Goal: Task Accomplishment & Management: Manage account settings

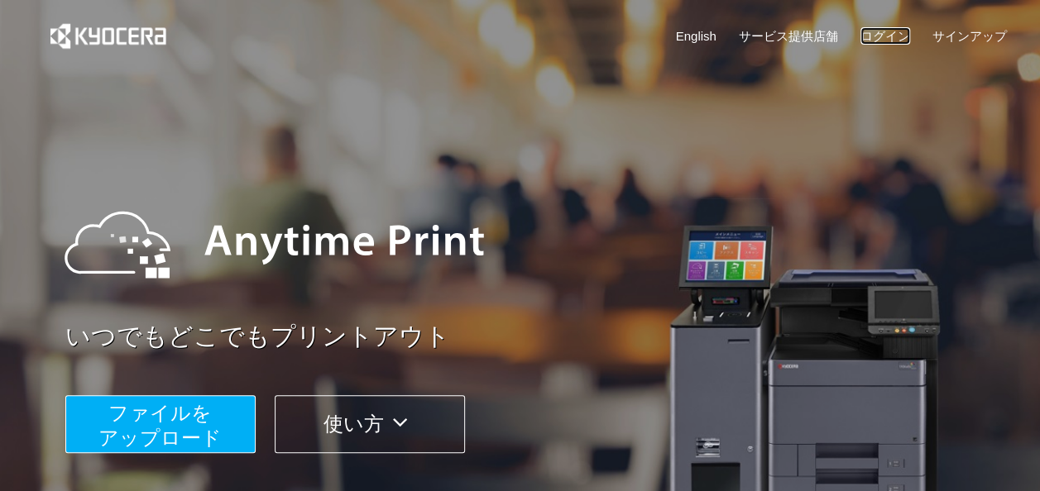
click at [879, 30] on link "ログイン" at bounding box center [885, 35] width 50 height 17
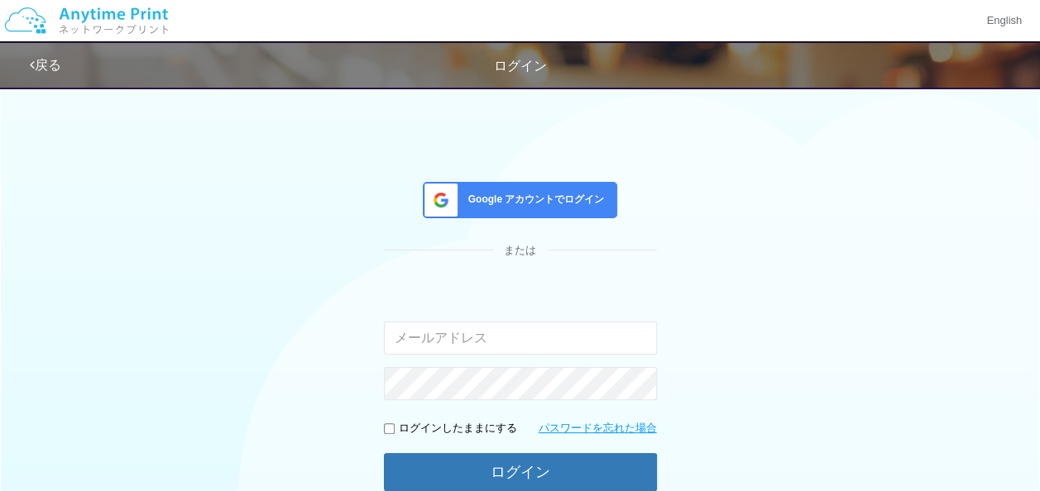
click at [477, 341] on input "email" at bounding box center [520, 338] width 273 height 33
type input "[EMAIL_ADDRESS][DOMAIN_NAME]"
click at [391, 434] on div "ログインしたままにする" at bounding box center [450, 429] width 133 height 16
click at [388, 433] on input "checkbox" at bounding box center [389, 429] width 11 height 11
checkbox input "true"
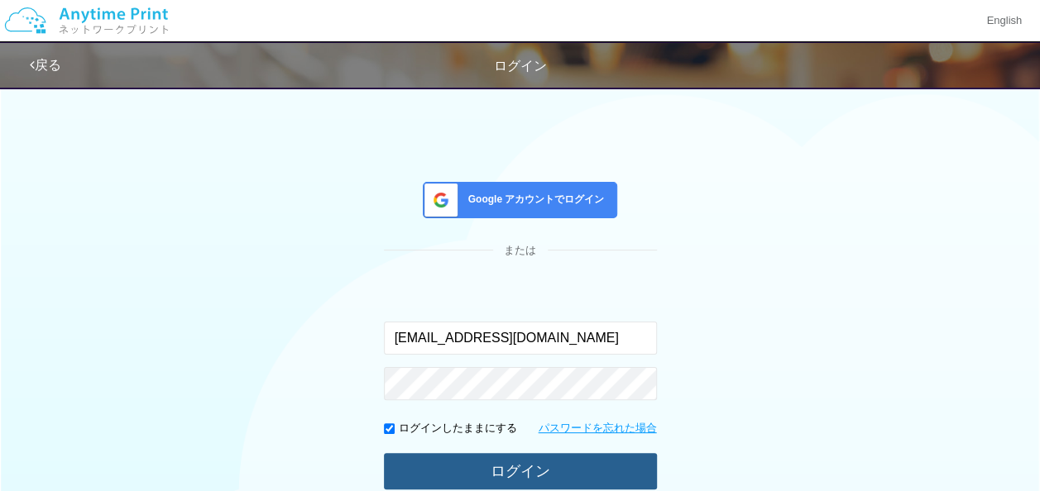
click at [539, 468] on button "ログイン" at bounding box center [520, 471] width 273 height 36
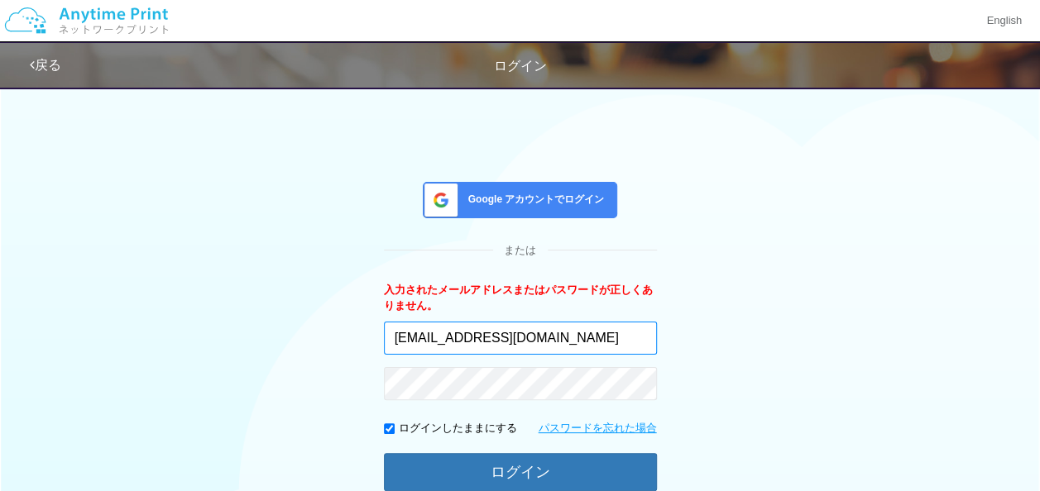
click at [572, 342] on input "[EMAIL_ADDRESS][DOMAIN_NAME]" at bounding box center [520, 338] width 273 height 33
type input "d"
type input "[EMAIL_ADDRESS][DOMAIN_NAME]"
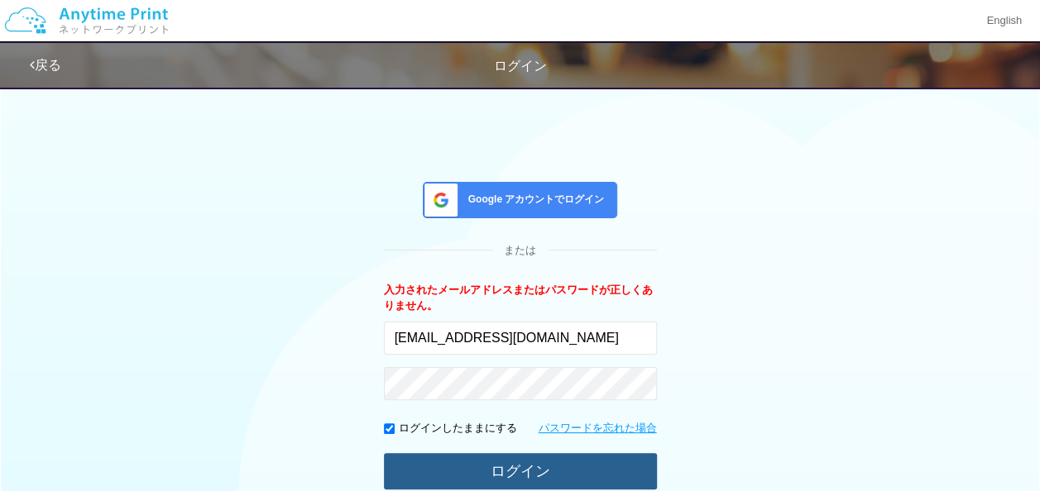
click at [481, 456] on button "ログイン" at bounding box center [520, 471] width 273 height 36
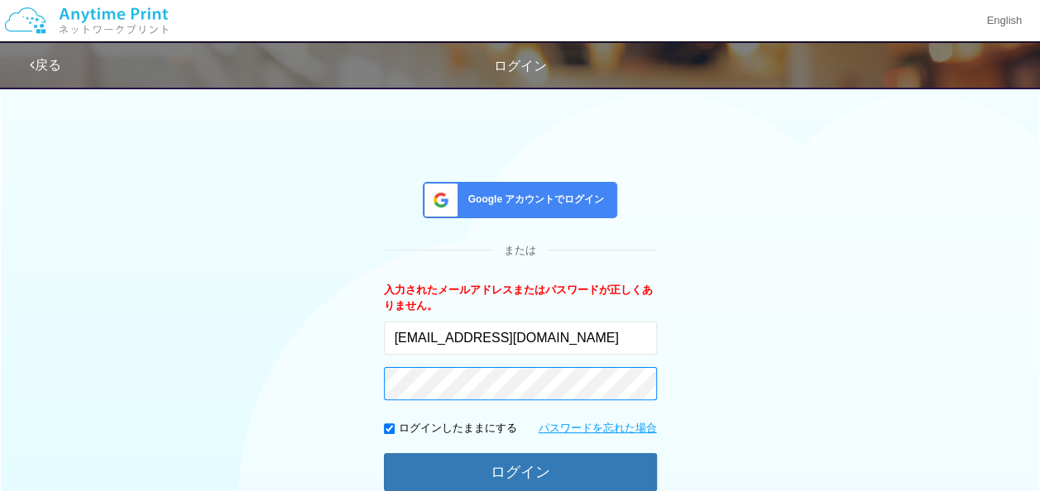
click at [384, 453] on button "ログイン" at bounding box center [520, 472] width 273 height 38
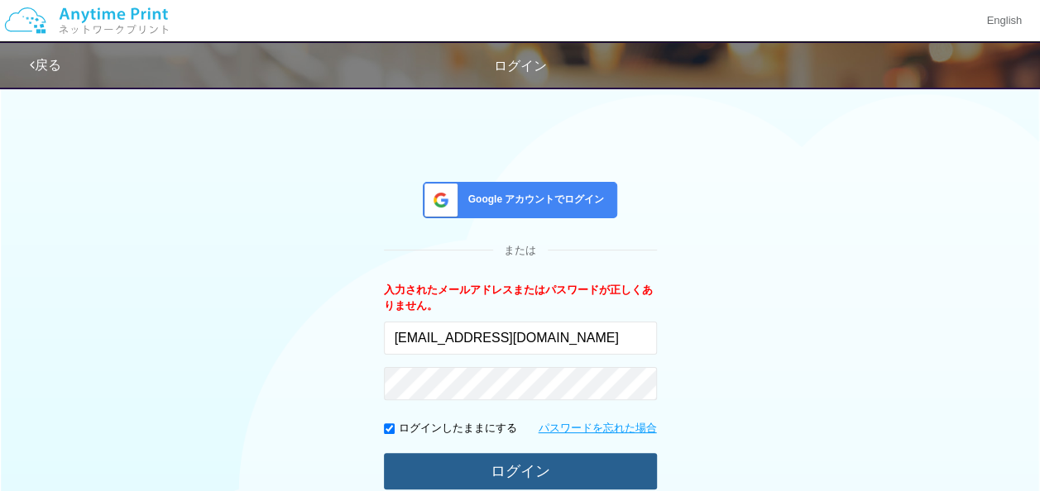
click at [513, 465] on button "ログイン" at bounding box center [520, 471] width 273 height 36
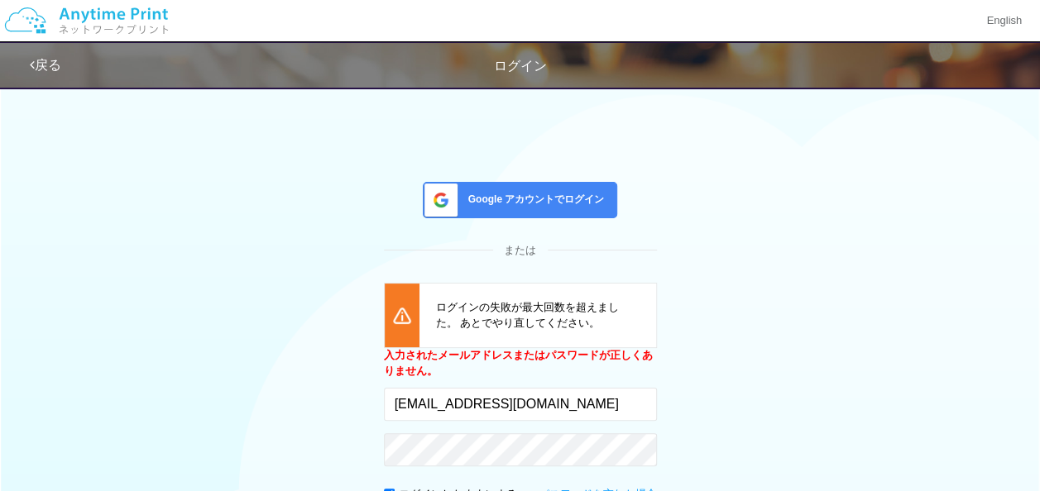
click at [50, 58] on link "戻る" at bounding box center [45, 65] width 31 height 14
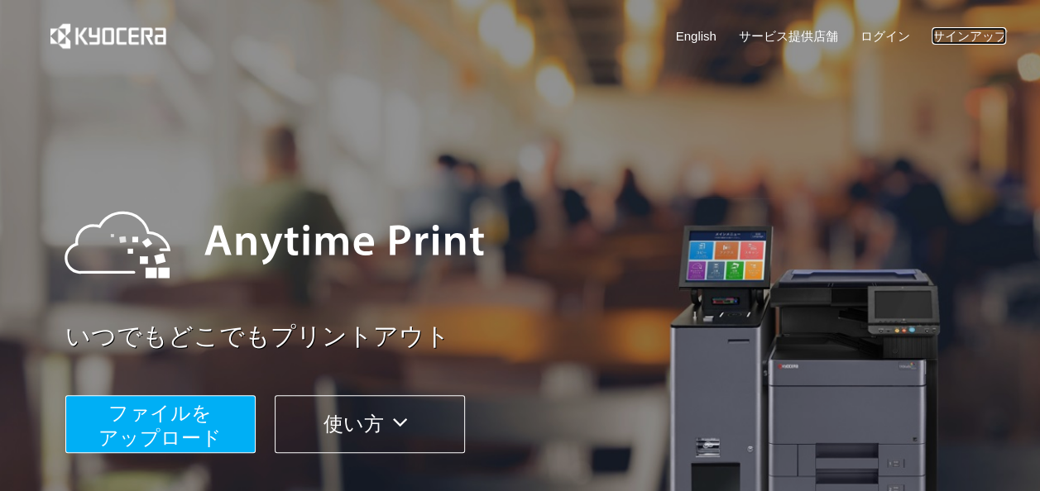
click at [953, 36] on link "サインアップ" at bounding box center [968, 35] width 74 height 17
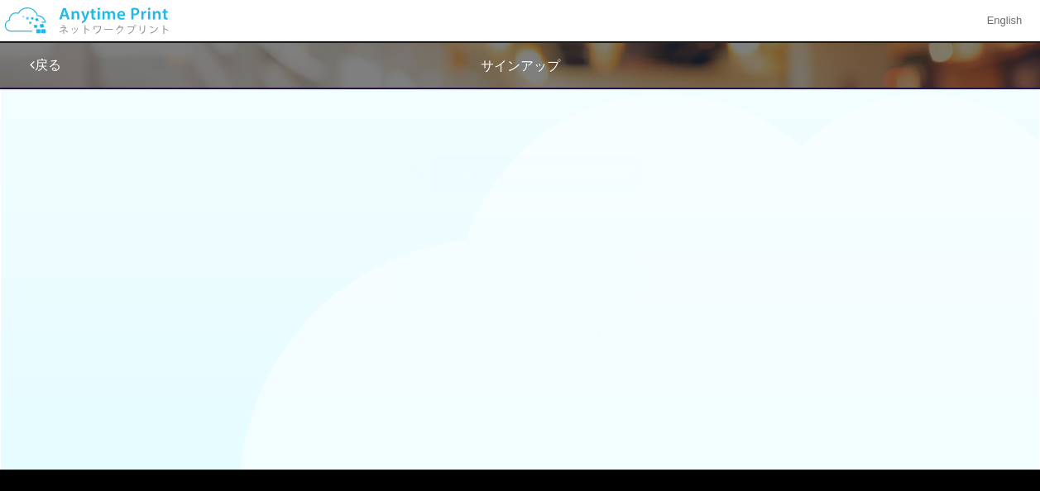
click at [571, 187] on span "Google アカウントを使ってサインアップ" at bounding box center [533, 190] width 193 height 14
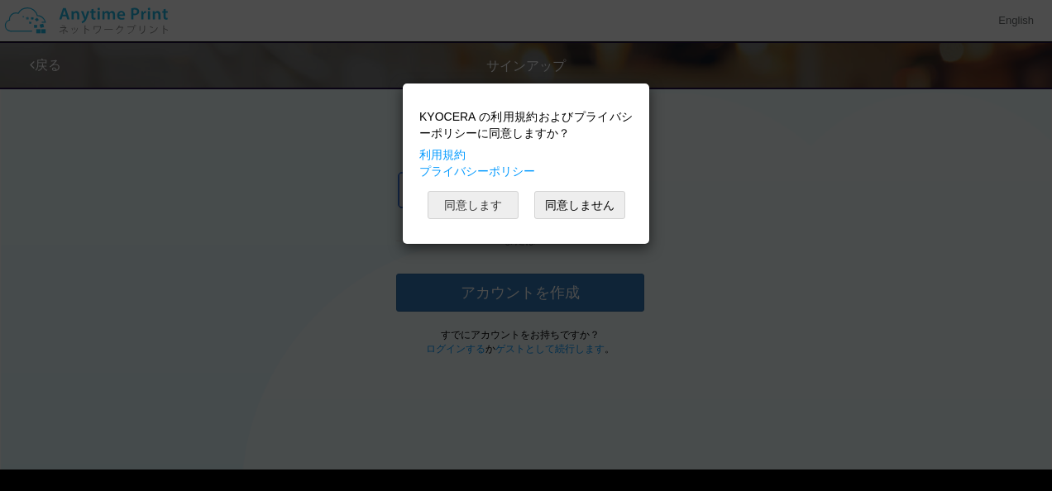
click at [456, 205] on button "同意します" at bounding box center [473, 205] width 91 height 28
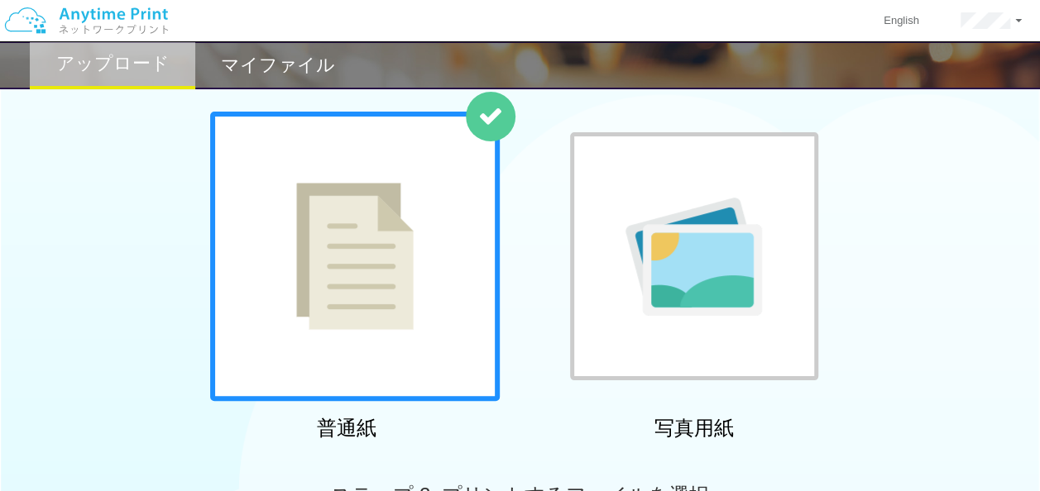
scroll to position [110, 0]
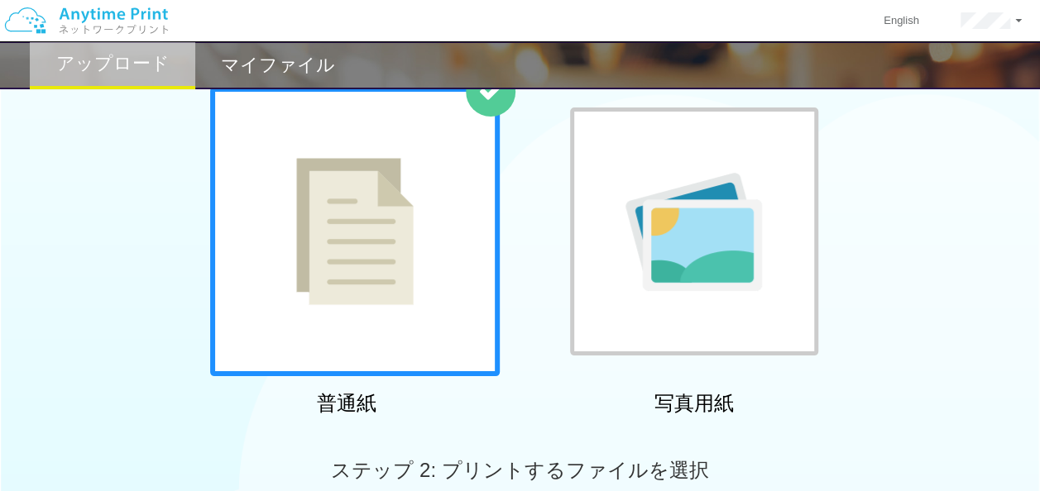
click at [383, 234] on img at bounding box center [354, 231] width 117 height 147
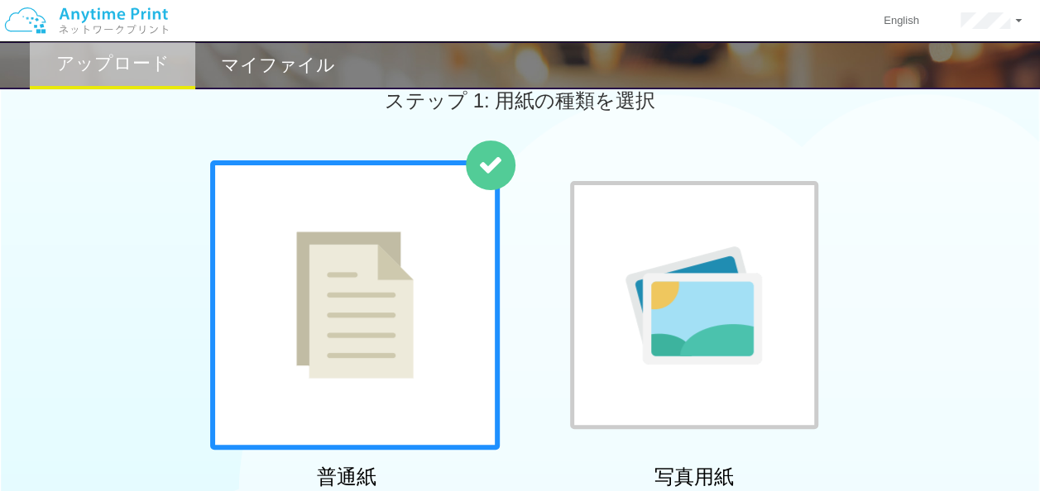
scroll to position [0, 0]
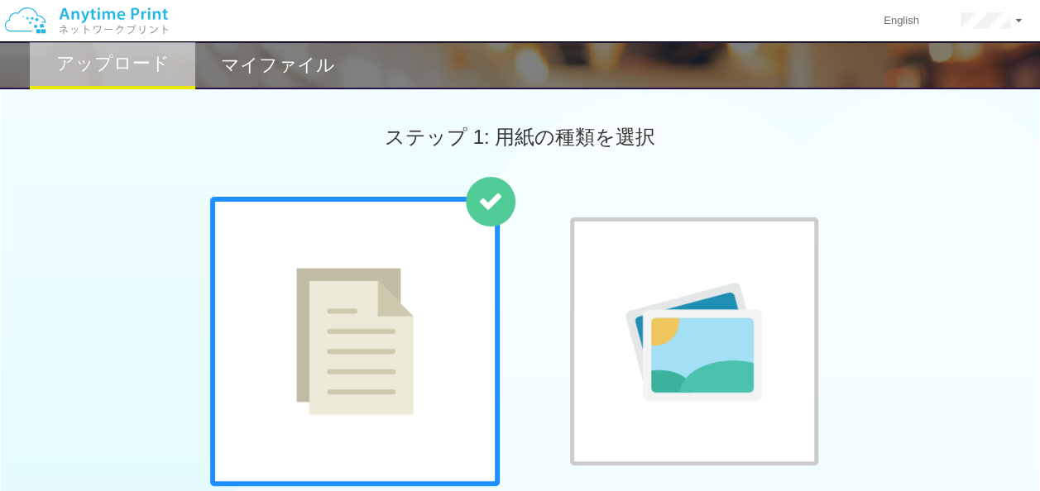
click at [283, 69] on h2 "マイファイル" at bounding box center [278, 65] width 114 height 20
